Goal: Task Accomplishment & Management: Manage account settings

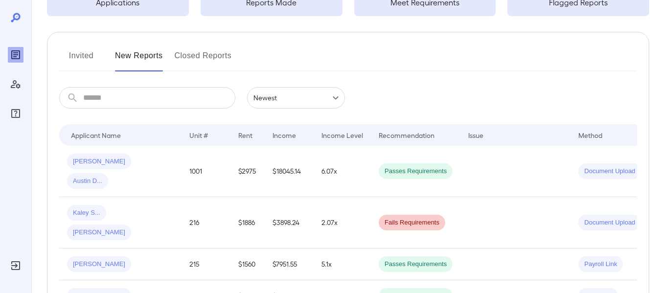
scroll to position [98, 0]
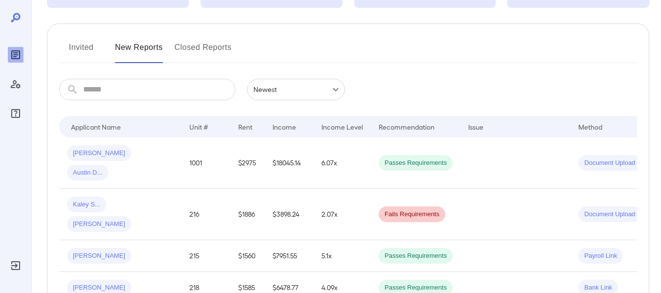
click at [75, 49] on button "Invited" at bounding box center [81, 51] width 44 height 23
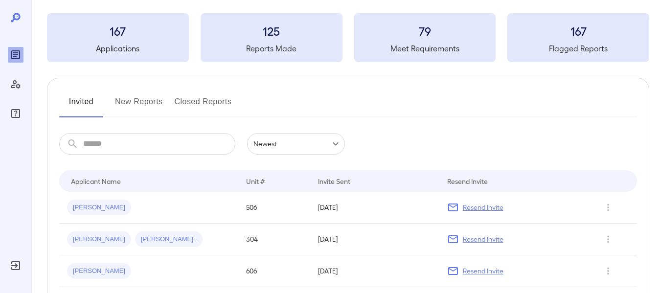
scroll to position [121, 0]
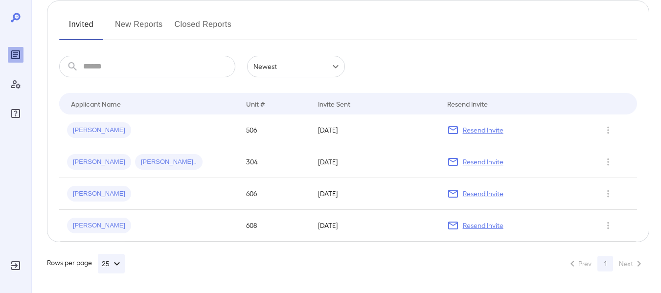
click at [130, 27] on button "New Reports" at bounding box center [139, 28] width 48 height 23
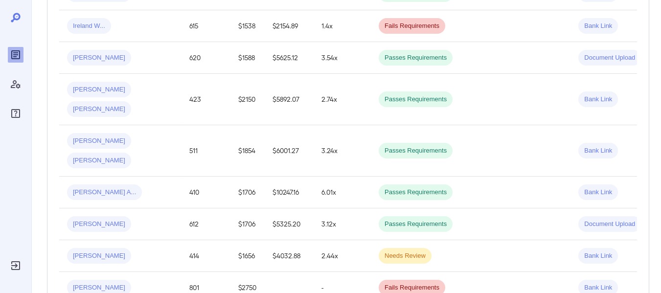
scroll to position [49, 0]
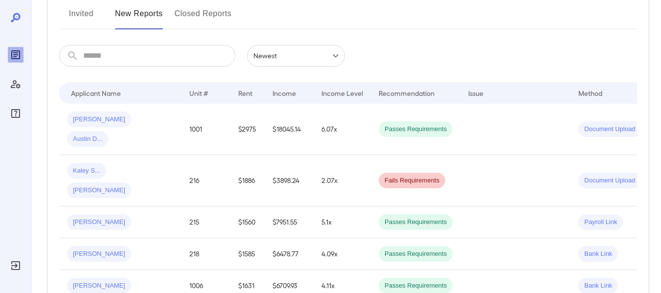
scroll to position [196, 0]
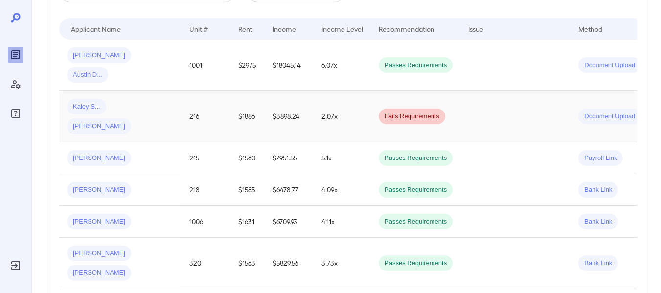
click at [282, 93] on td "$3898.24" at bounding box center [289, 116] width 49 height 51
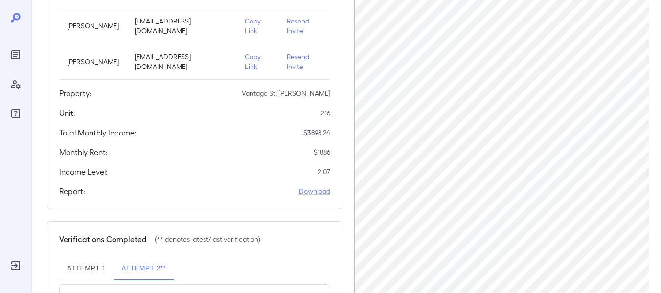
scroll to position [32, 0]
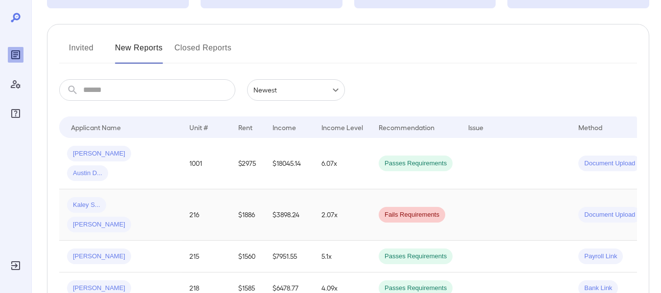
scroll to position [98, 0]
click at [612, 210] on span "Document Upload" at bounding box center [609, 214] width 63 height 9
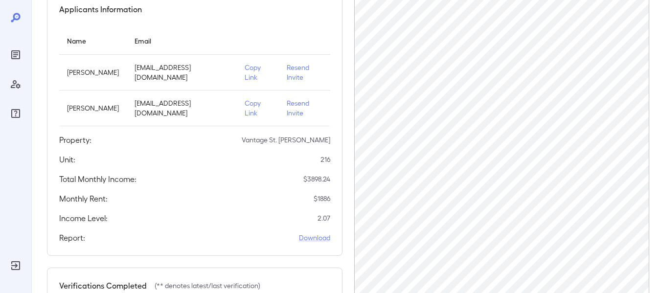
scroll to position [98, 0]
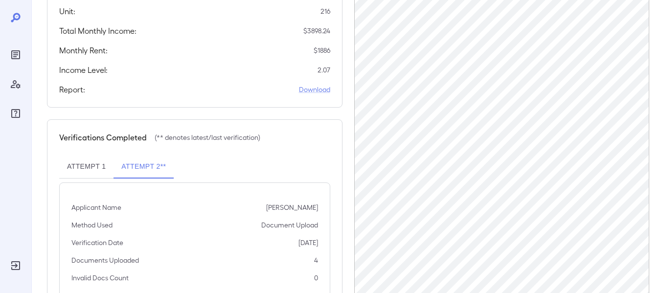
scroll to position [228, 0]
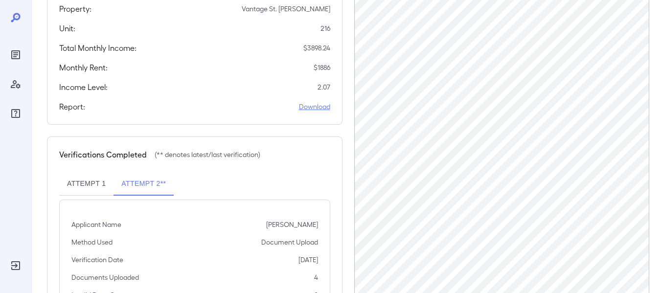
click at [319, 102] on link "Download" at bounding box center [314, 107] width 31 height 10
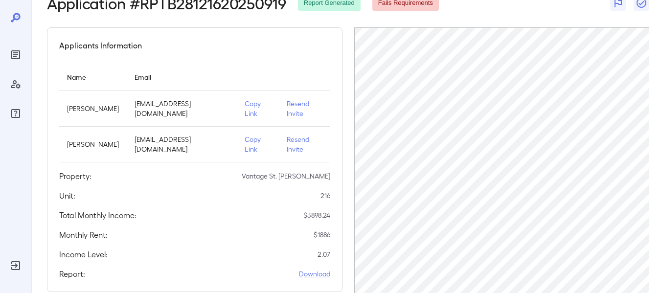
scroll to position [32, 0]
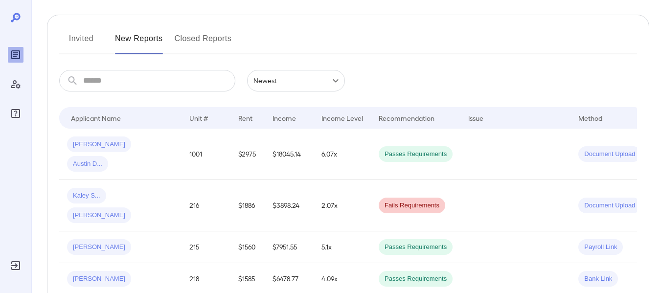
scroll to position [245, 0]
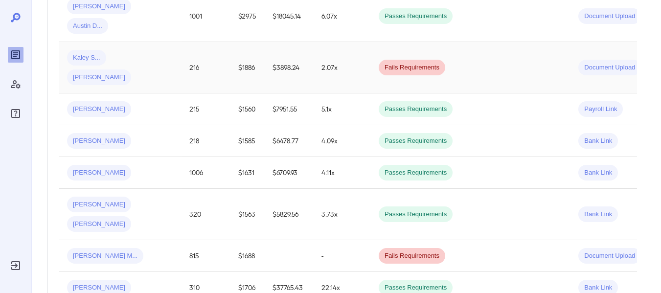
click at [266, 42] on td "$3898.24" at bounding box center [289, 67] width 49 height 51
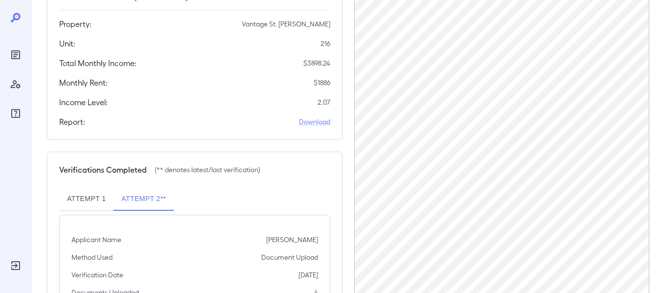
scroll to position [277, 0]
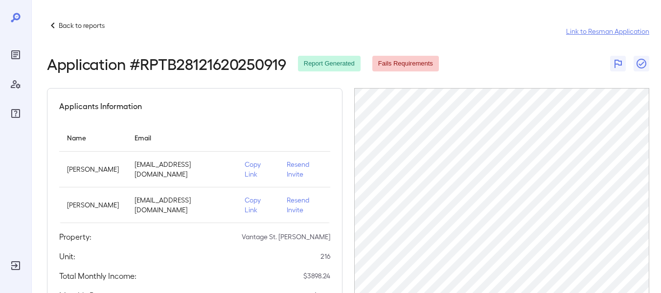
click at [598, 33] on link "Link to Resman Application" at bounding box center [607, 31] width 83 height 10
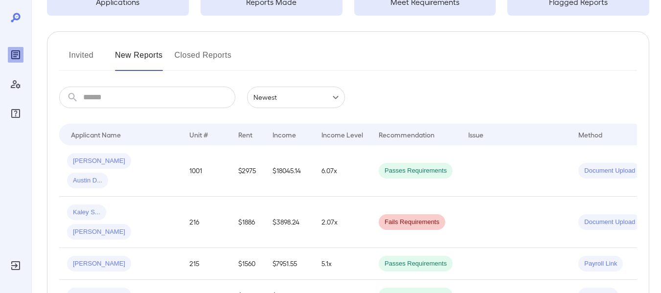
scroll to position [98, 0]
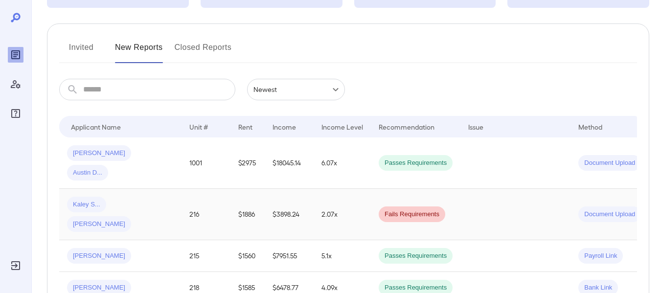
click at [601, 210] on span "Document Upload" at bounding box center [609, 214] width 63 height 9
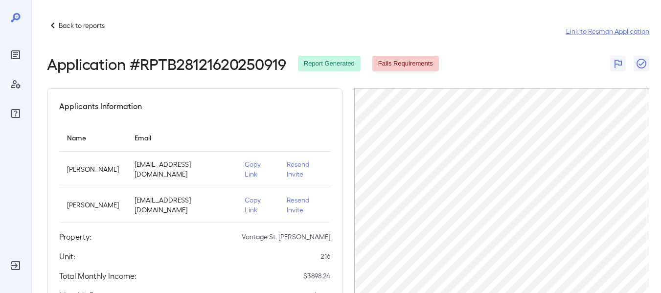
scroll to position [147, 0]
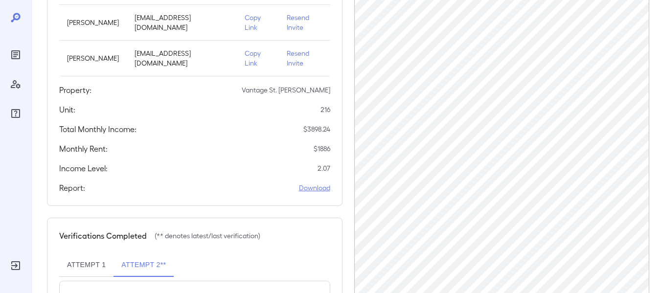
click at [314, 183] on link "Download" at bounding box center [314, 188] width 31 height 10
click at [312, 24] on td "Resend Invite" at bounding box center [304, 23] width 51 height 36
click at [310, 16] on p "Resend Invite" at bounding box center [305, 23] width 36 height 20
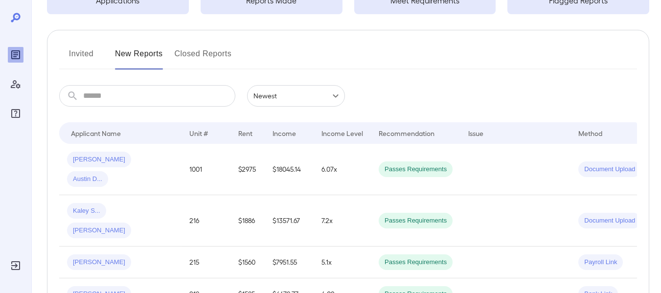
scroll to position [98, 0]
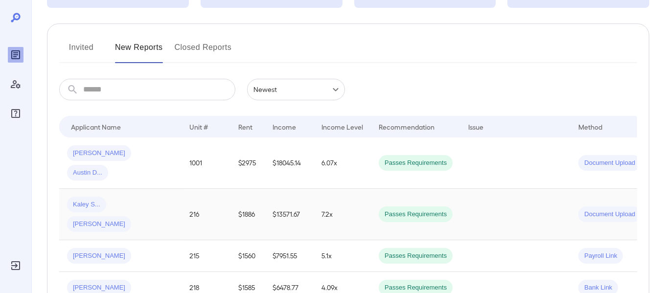
click at [158, 197] on div "Kaley S... [PERSON_NAME]" at bounding box center [120, 214] width 107 height 35
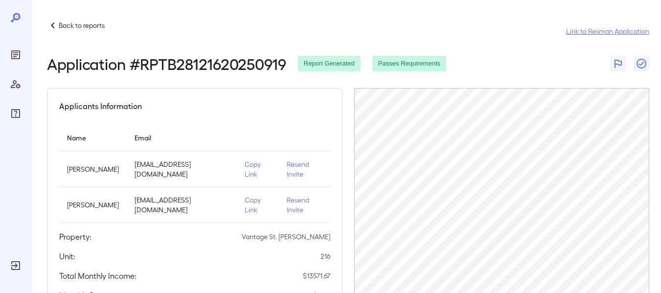
click at [583, 31] on link "Link to Resman Application" at bounding box center [607, 31] width 83 height 10
